Goal: Navigation & Orientation: Find specific page/section

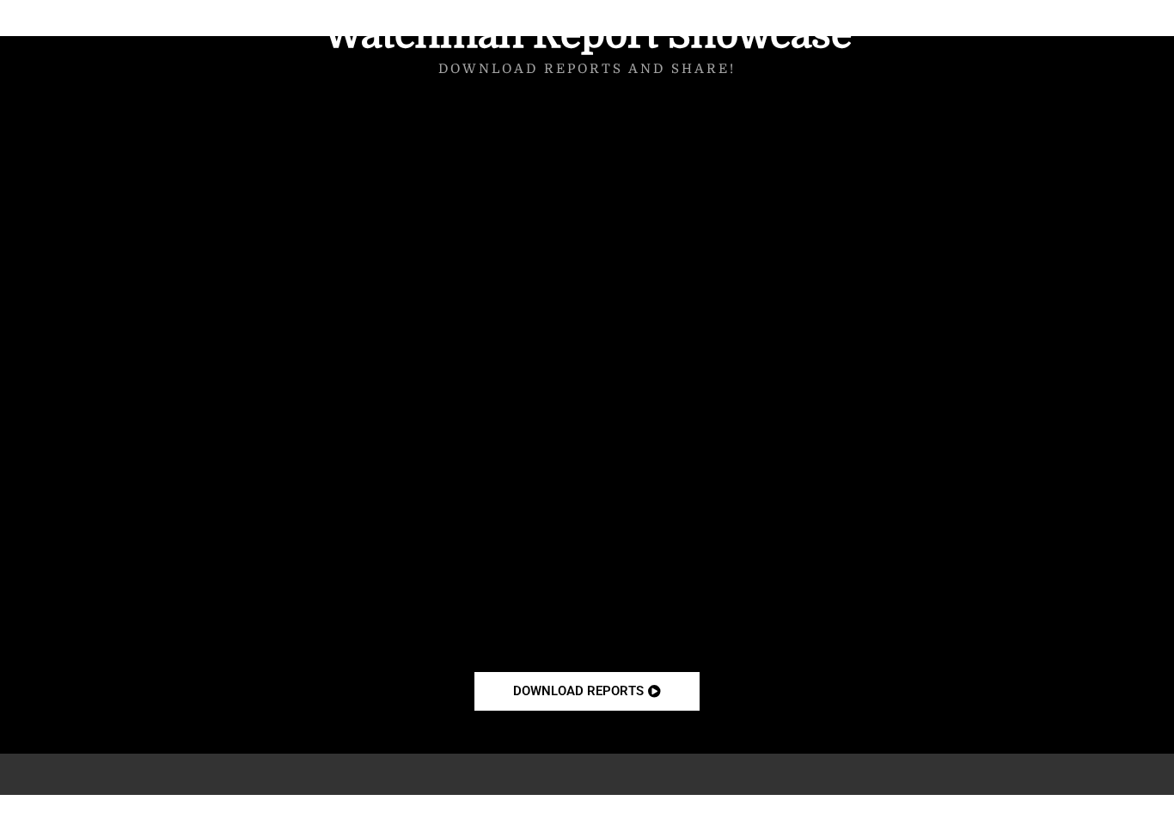
scroll to position [21, 0]
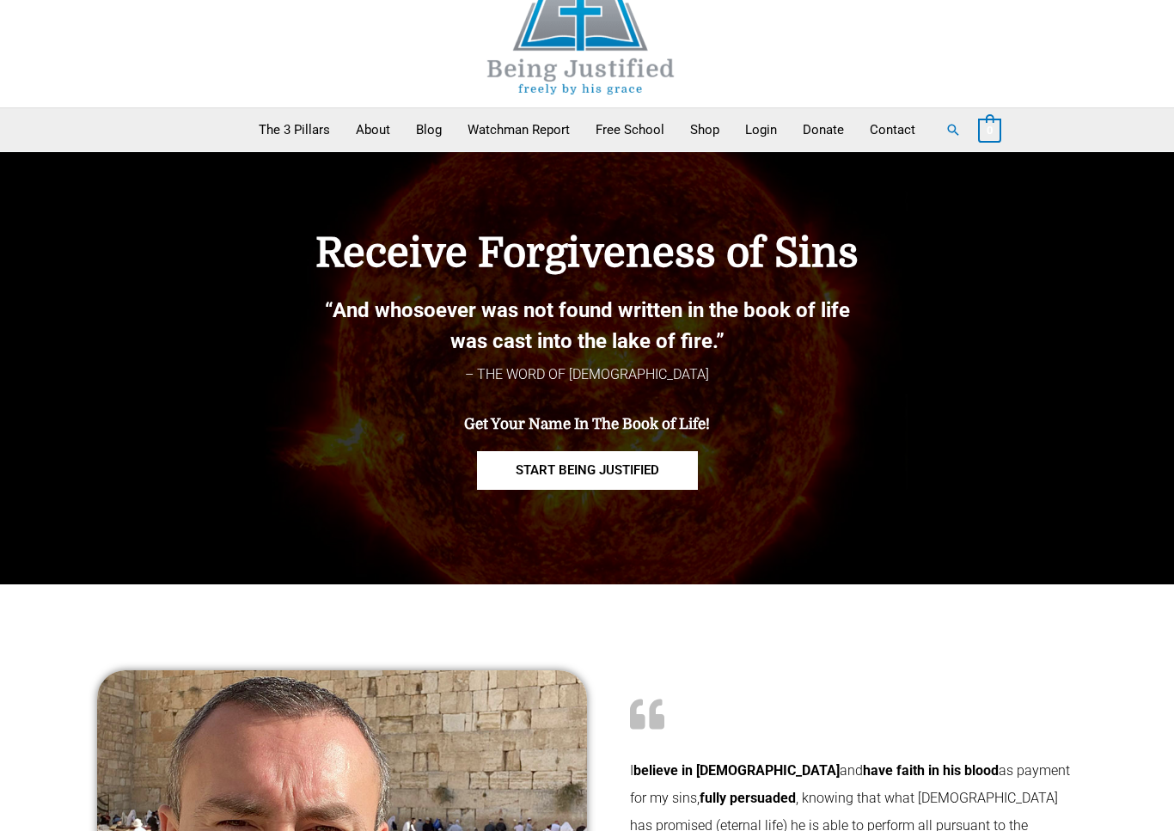
drag, startPoint x: 397, startPoint y: 572, endPoint x: 308, endPoint y: 841, distance: 283.1
drag, startPoint x: 308, startPoint y: 841, endPoint x: 279, endPoint y: 858, distance: 33.9
drag, startPoint x: 279, startPoint y: 858, endPoint x: 247, endPoint y: 841, distance: 36.1
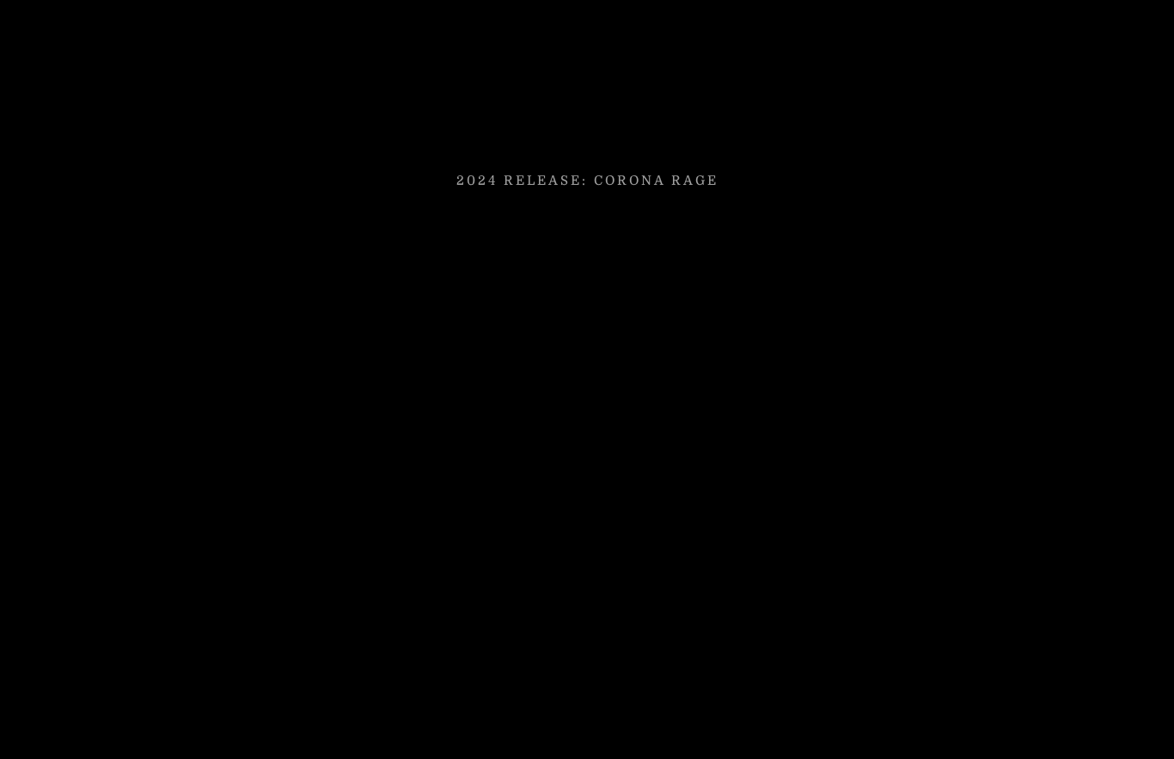
scroll to position [3979, 0]
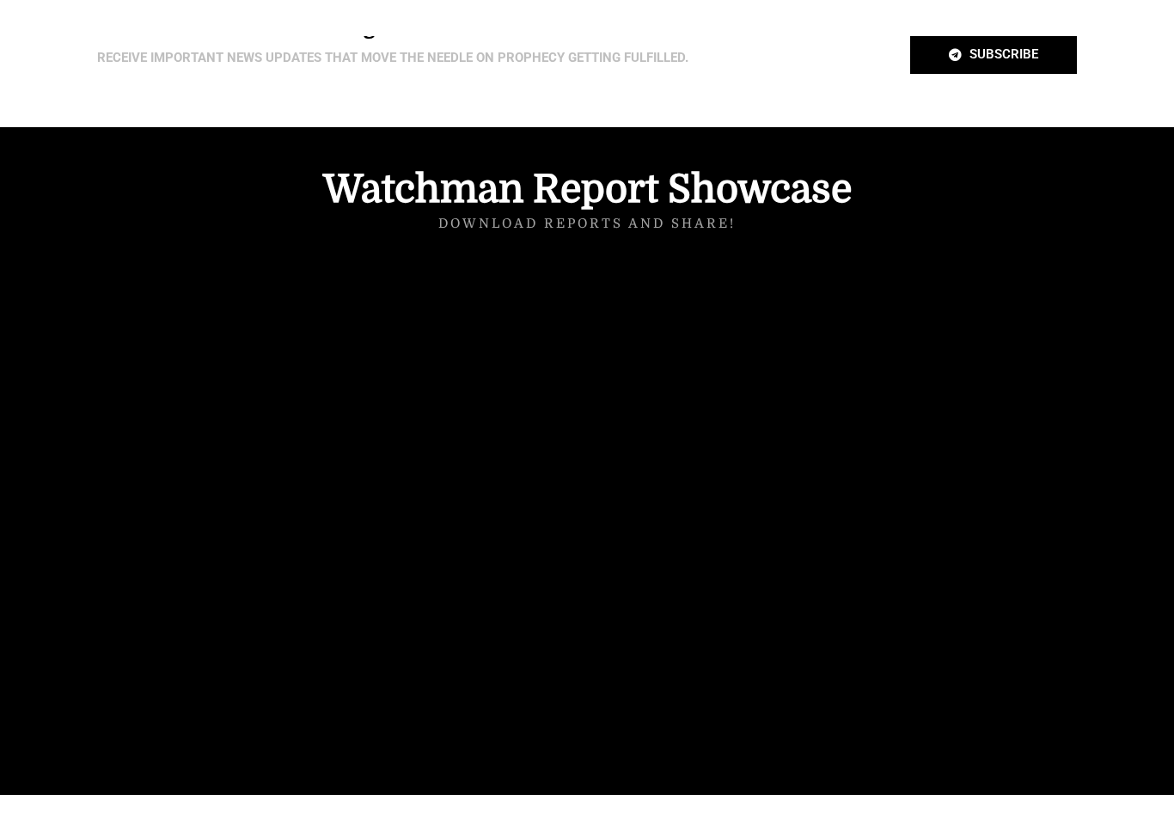
scroll to position [21, 0]
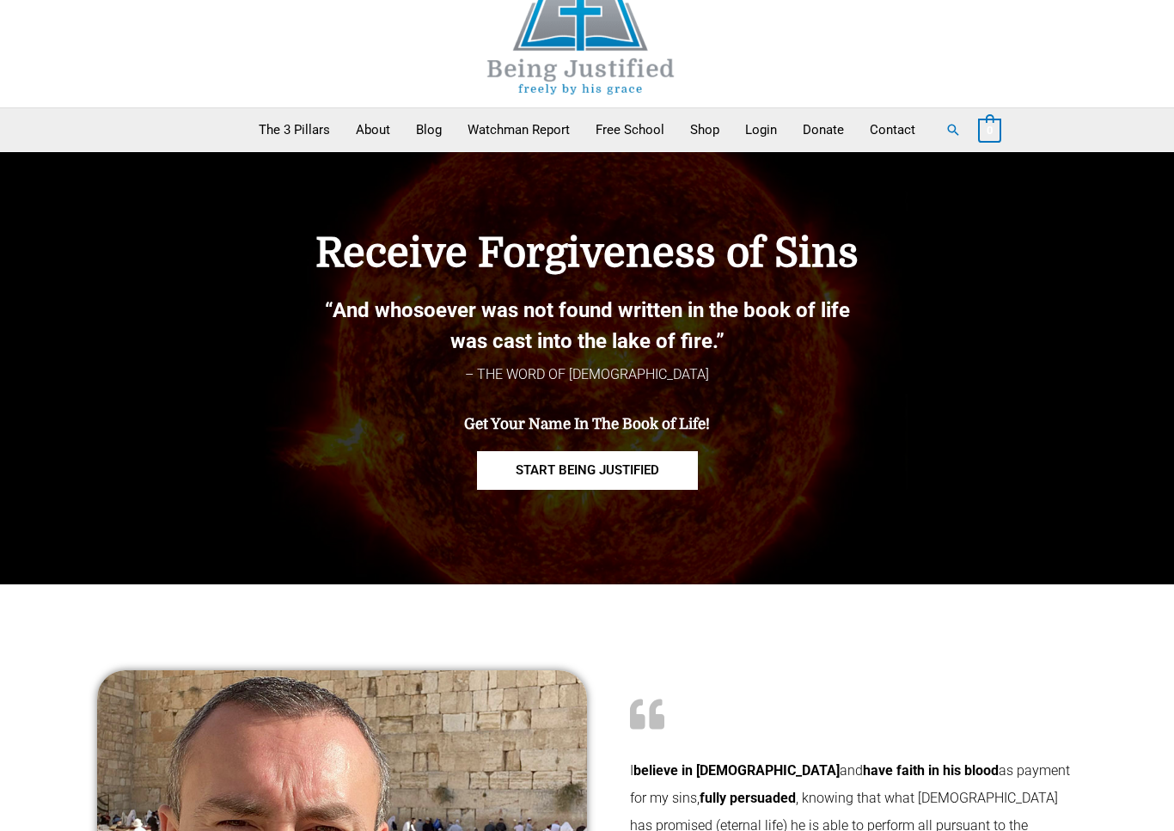
drag, startPoint x: 1077, startPoint y: 688, endPoint x: -1, endPoint y: -21, distance: 1290.9
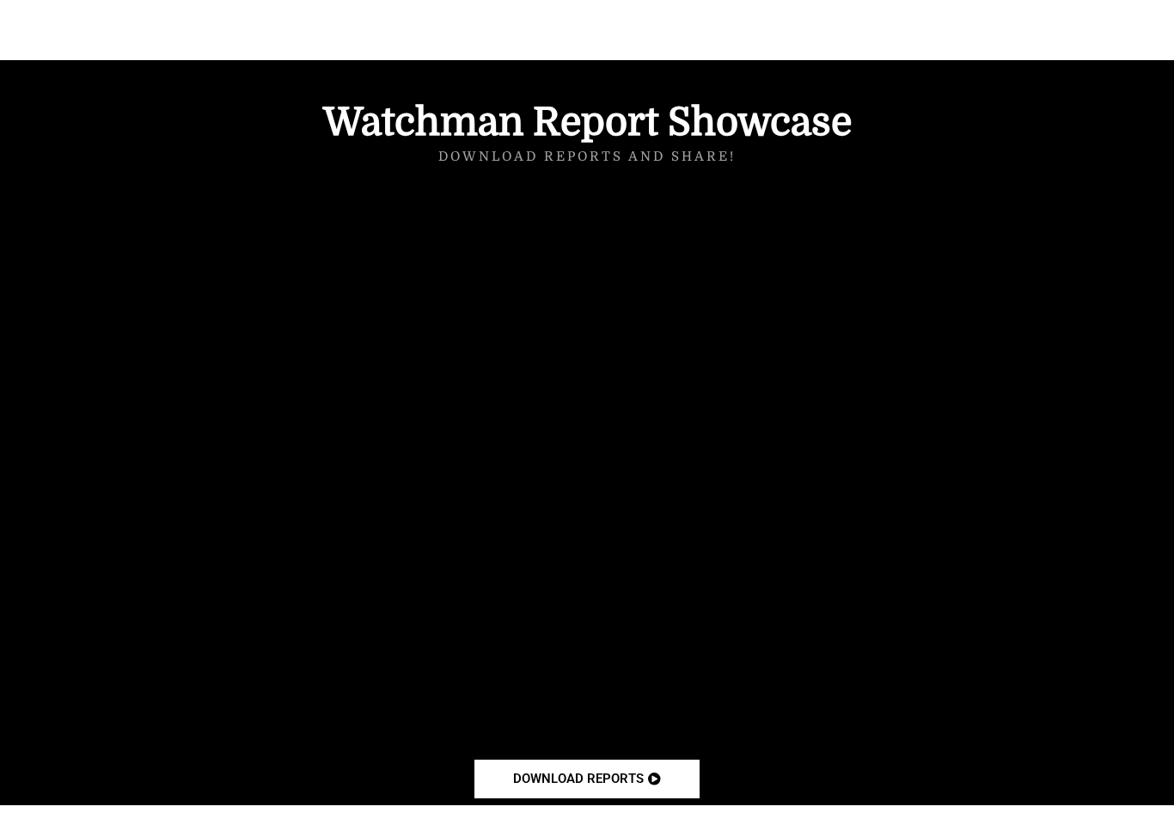
scroll to position [0, 0]
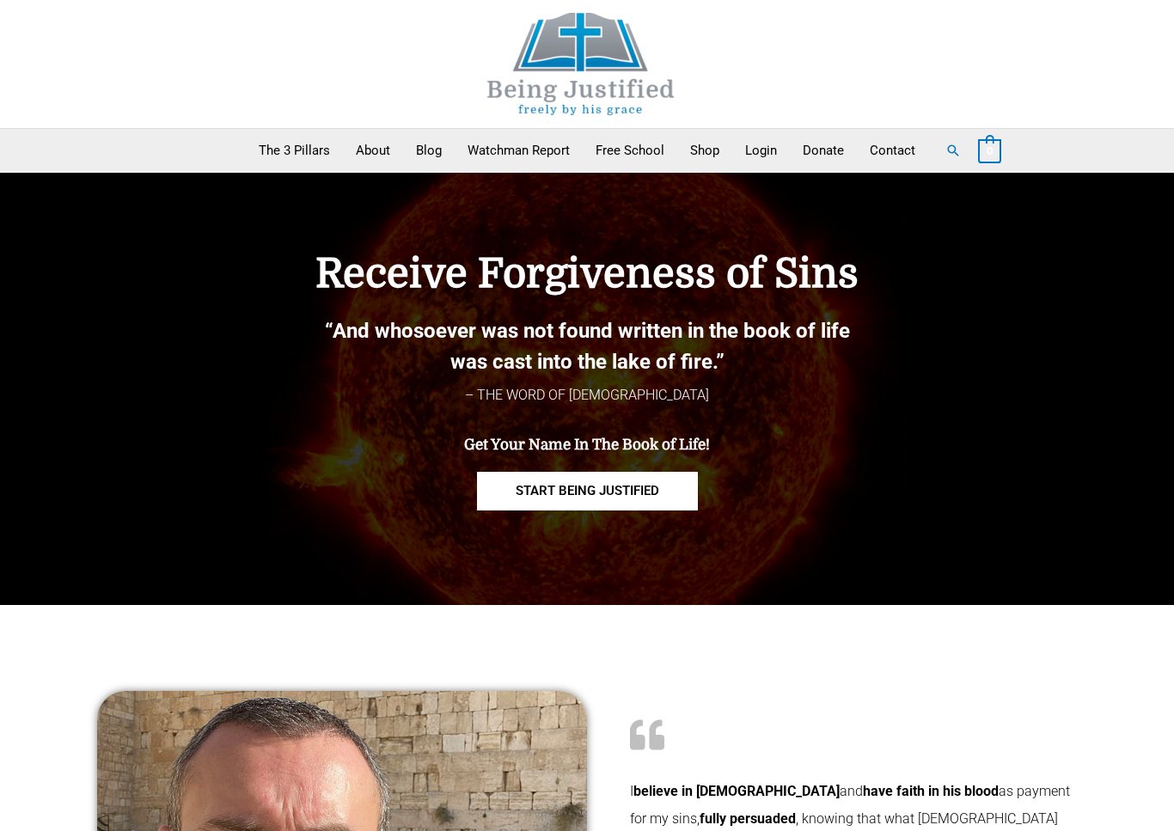
drag, startPoint x: -1, startPoint y: -21, endPoint x: -1, endPoint y: -1, distance: 20.6
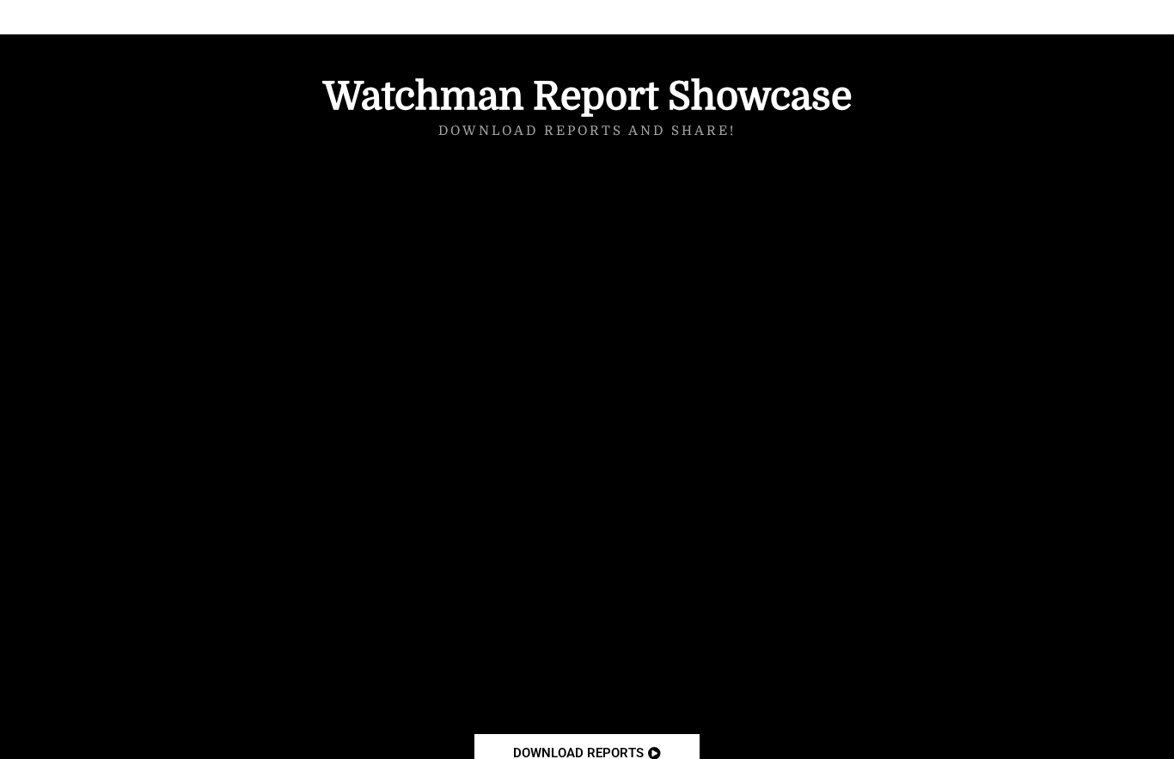
scroll to position [4972, 0]
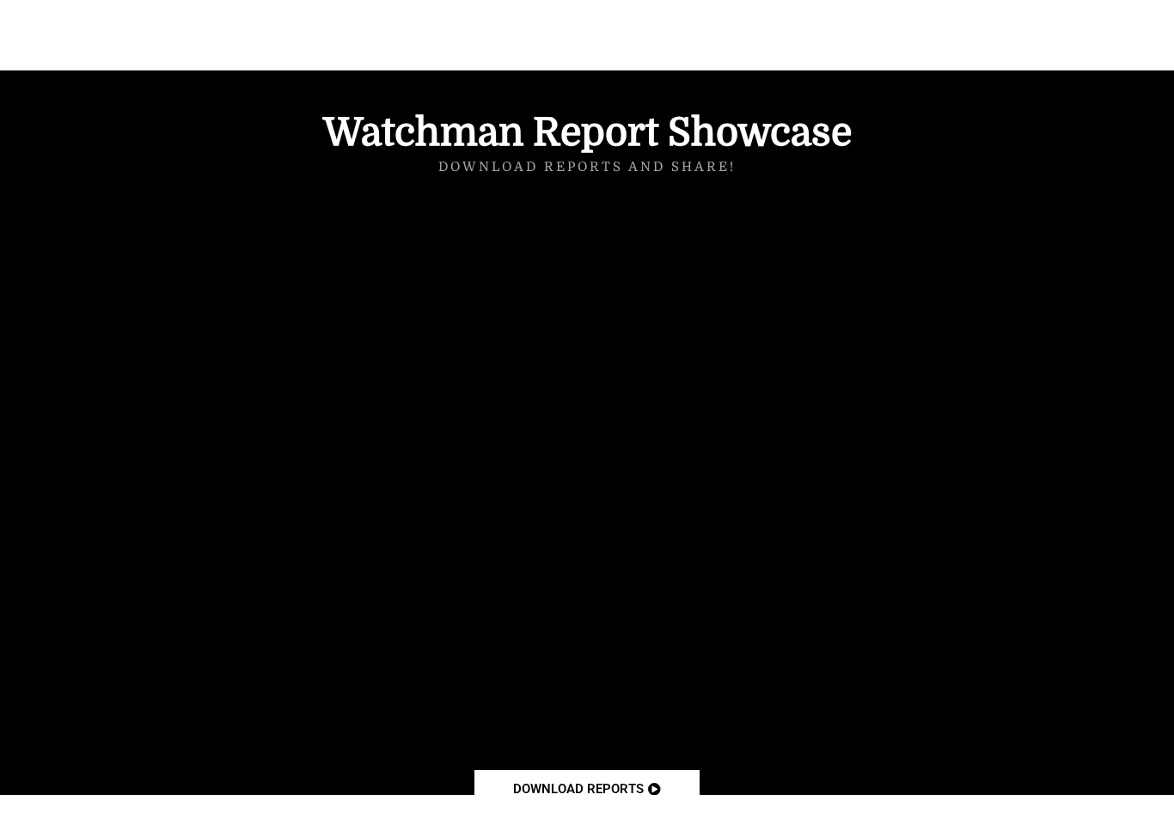
scroll to position [21, 0]
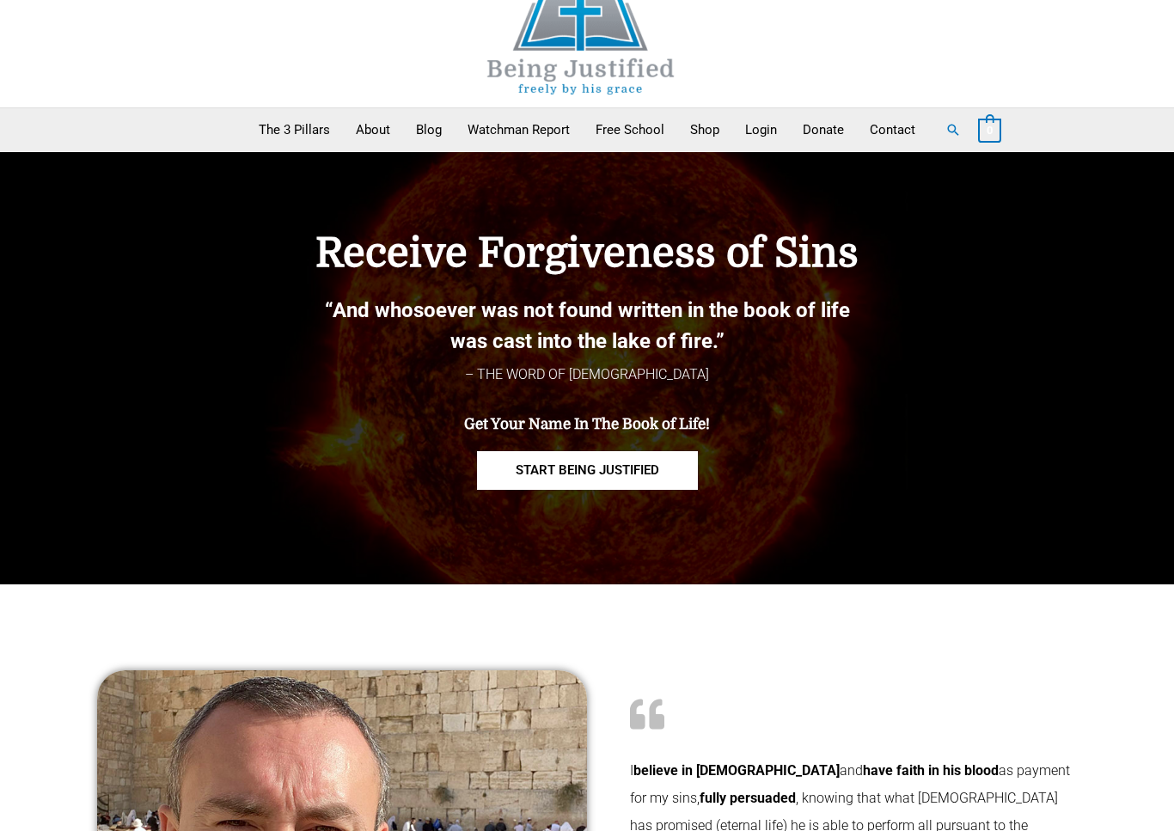
drag, startPoint x: 0, startPoint y: 0, endPoint x: -1, endPoint y: -21, distance: 21.5
drag, startPoint x: -1, startPoint y: -21, endPoint x: 371, endPoint y: 831, distance: 930.0
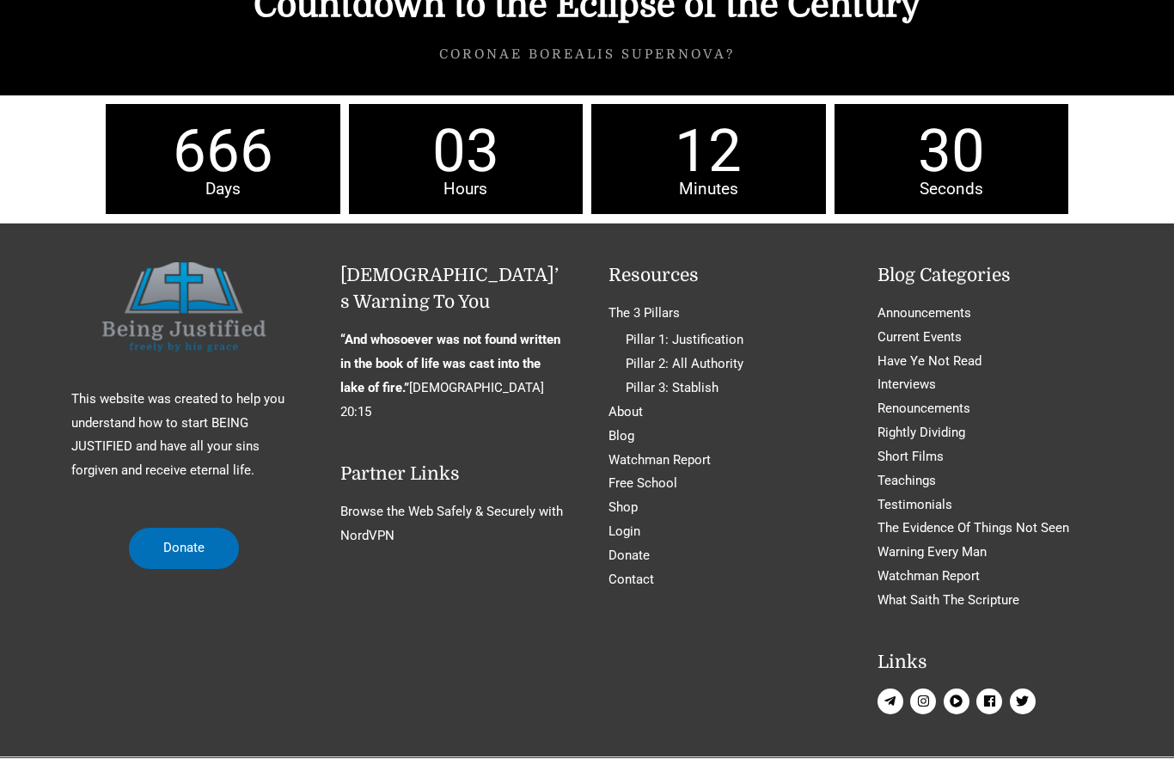
scroll to position [7668, 0]
